Goal: Task Accomplishment & Management: Complete application form

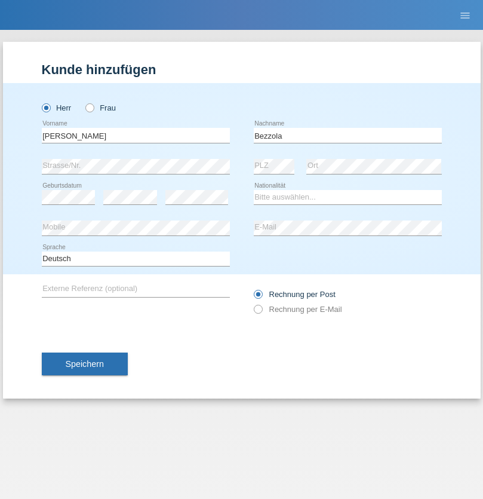
type input "Bezzola"
select select "CH"
radio input "true"
click at [136, 135] on input "text" at bounding box center [136, 135] width 188 height 15
type input "Alexandra"
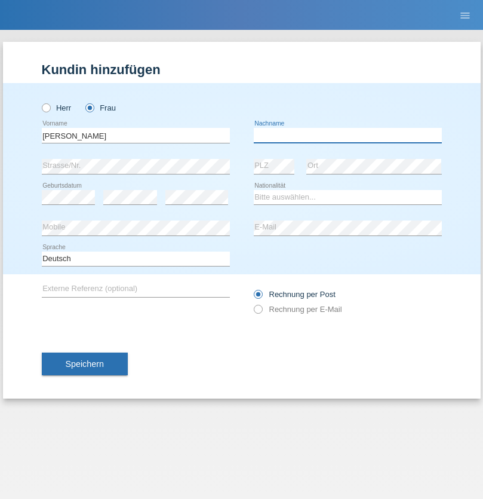
click at [348, 135] on input "text" at bounding box center [348, 135] width 188 height 15
type input "Kuropjatnik"
select select "CH"
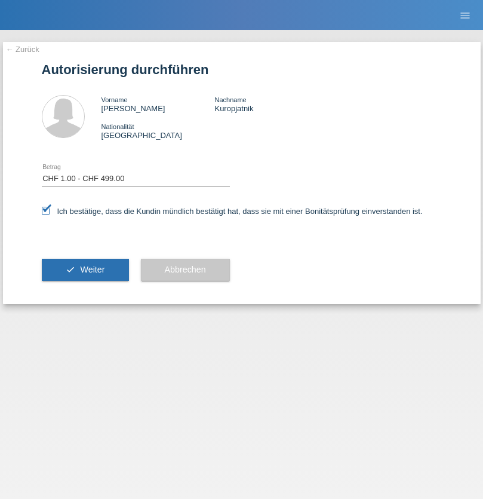
select select "1"
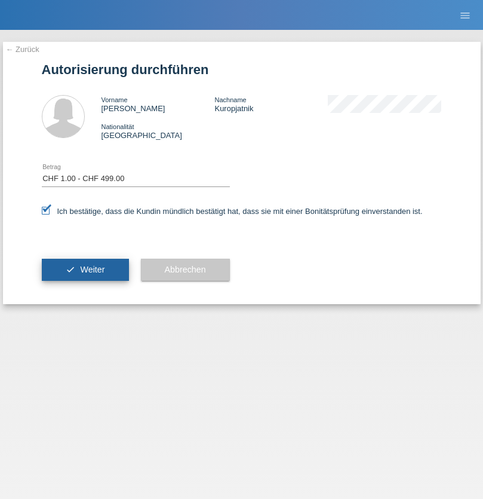
click at [85, 270] on span "Weiter" at bounding box center [92, 270] width 25 height 10
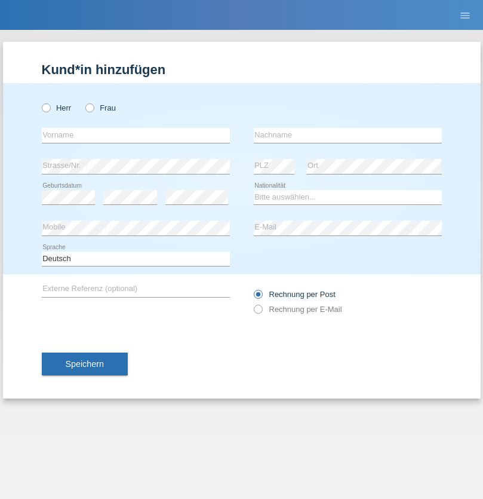
radio input "true"
click at [136, 135] on input "text" at bounding box center [136, 135] width 188 height 15
type input "Şeymanur"
click at [348, 135] on input "text" at bounding box center [348, 135] width 188 height 15
type input "Aydin"
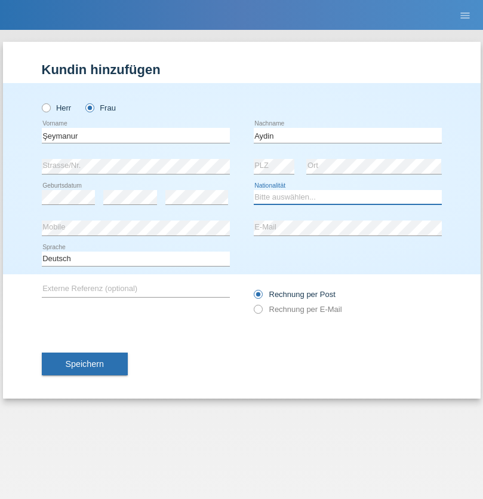
select select "TR"
select select "C"
select select "28"
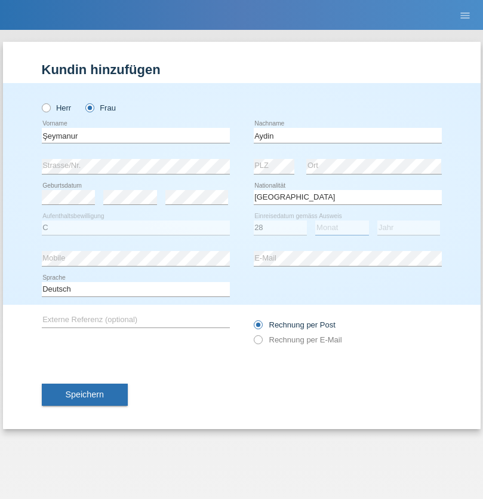
select select "10"
select select "2014"
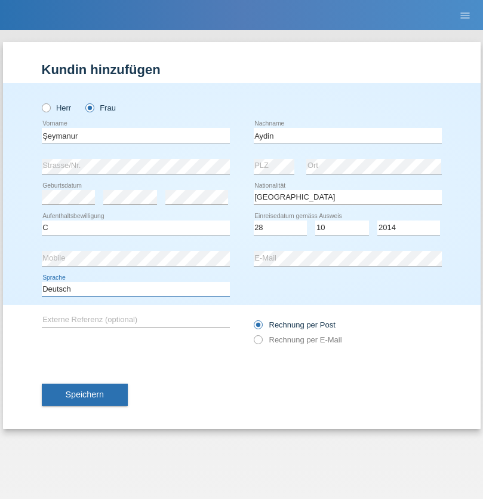
select select "en"
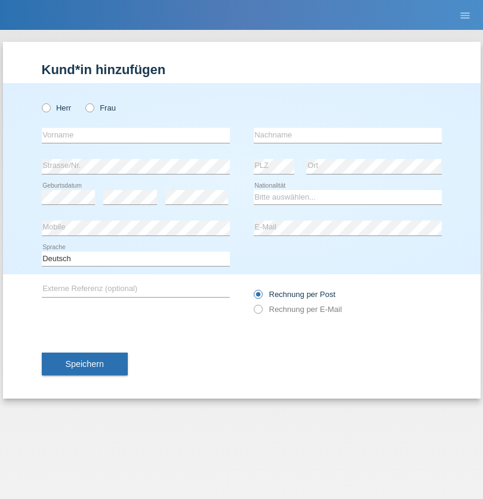
radio input "true"
click at [136, 135] on input "text" at bounding box center [136, 135] width 188 height 15
type input "[PERSON_NAME]"
click at [348, 135] on input "text" at bounding box center [348, 135] width 188 height 15
type input "Kolev"
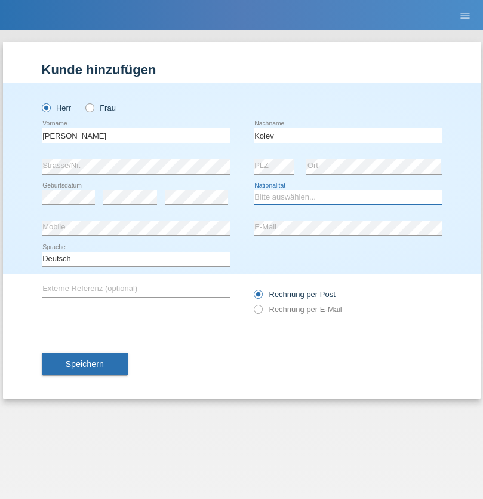
select select "MK"
select select "C"
select select "31"
select select "10"
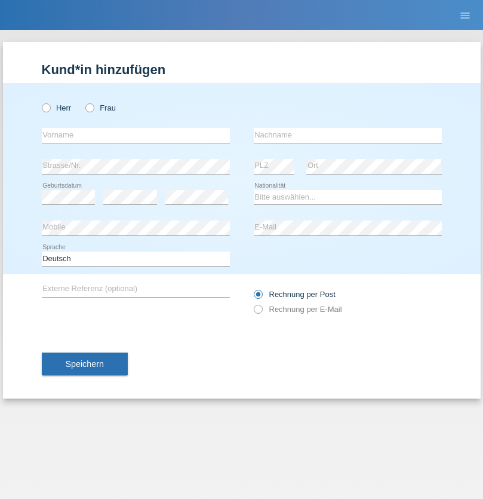
radio input "true"
click at [136, 135] on input "text" at bounding box center [136, 135] width 188 height 15
type input "[PERSON_NAME]"
click at [348, 135] on input "text" at bounding box center [348, 135] width 188 height 15
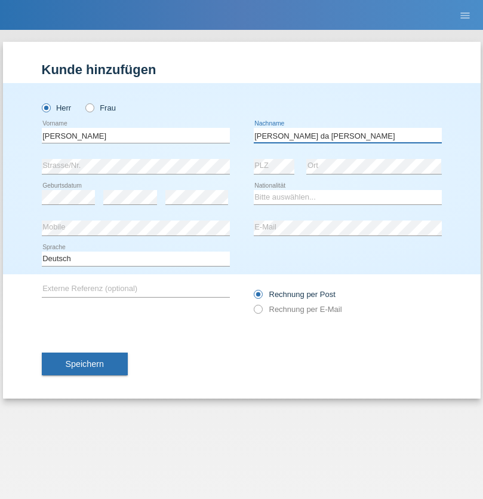
type input "[PERSON_NAME] da [PERSON_NAME]"
select select "PT"
select select "C"
select select "07"
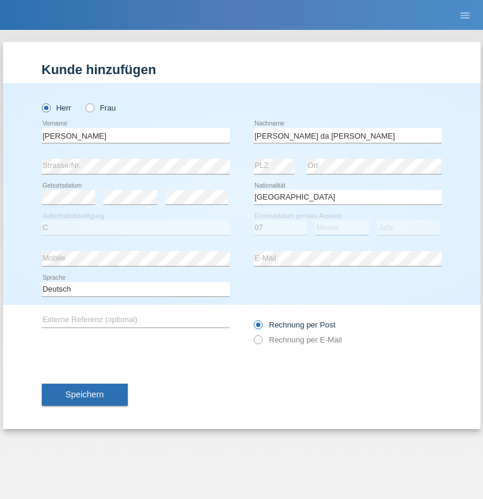
select select "04"
select select "1992"
